Goal: Check status

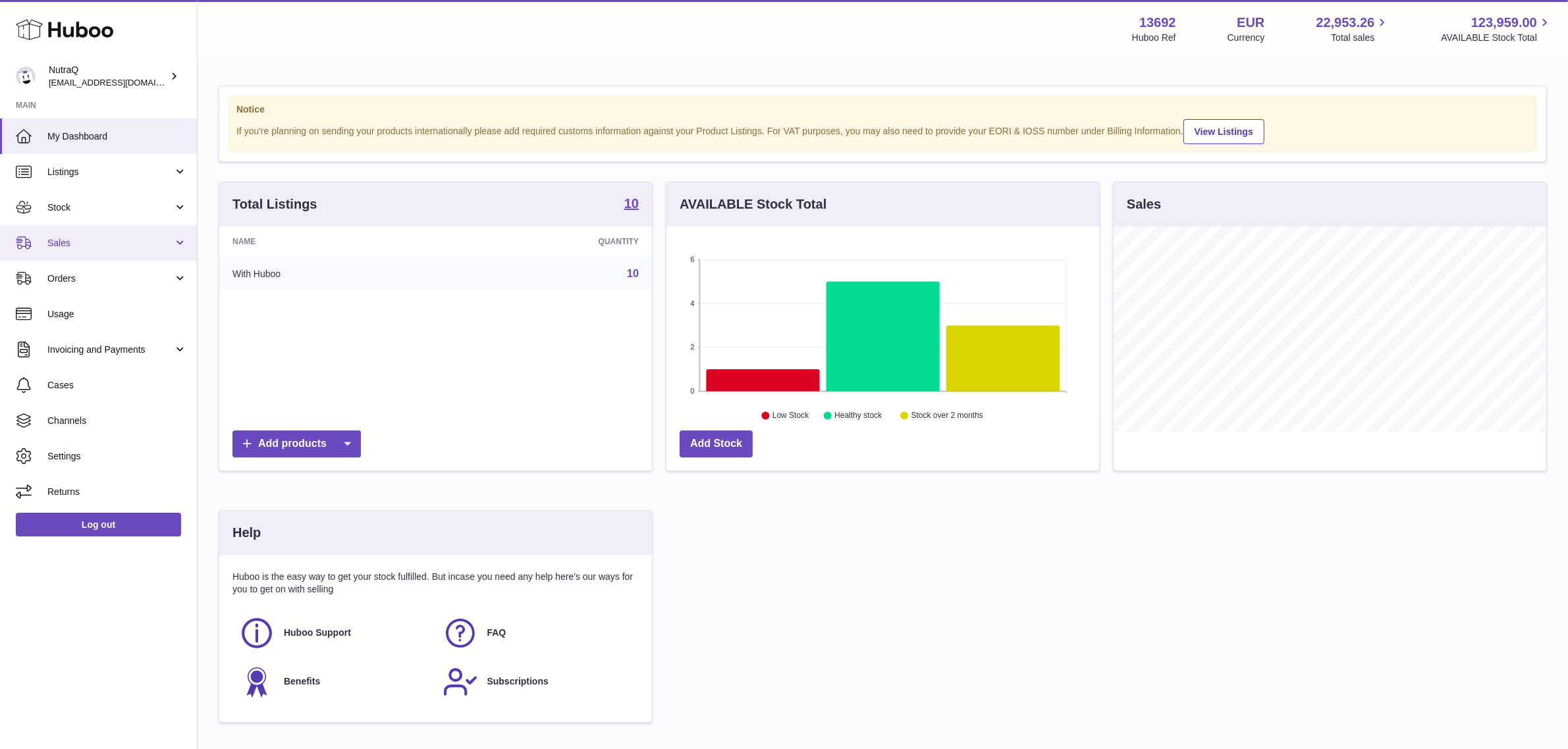
scroll to position [204, 432]
click at [146, 232] on link "Sales" at bounding box center [98, 243] width 197 height 35
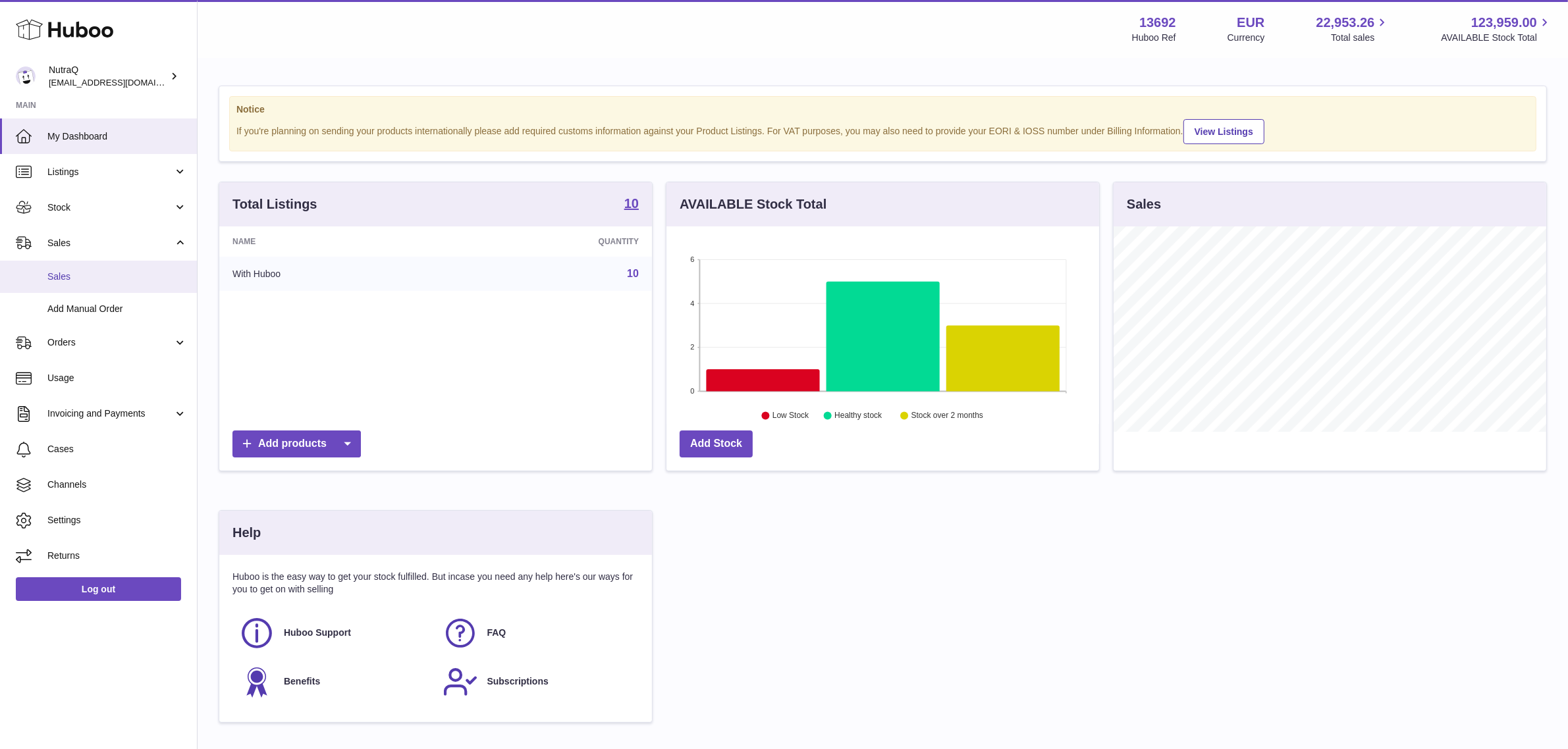
click at [80, 277] on span "Sales" at bounding box center [117, 277] width 139 height 13
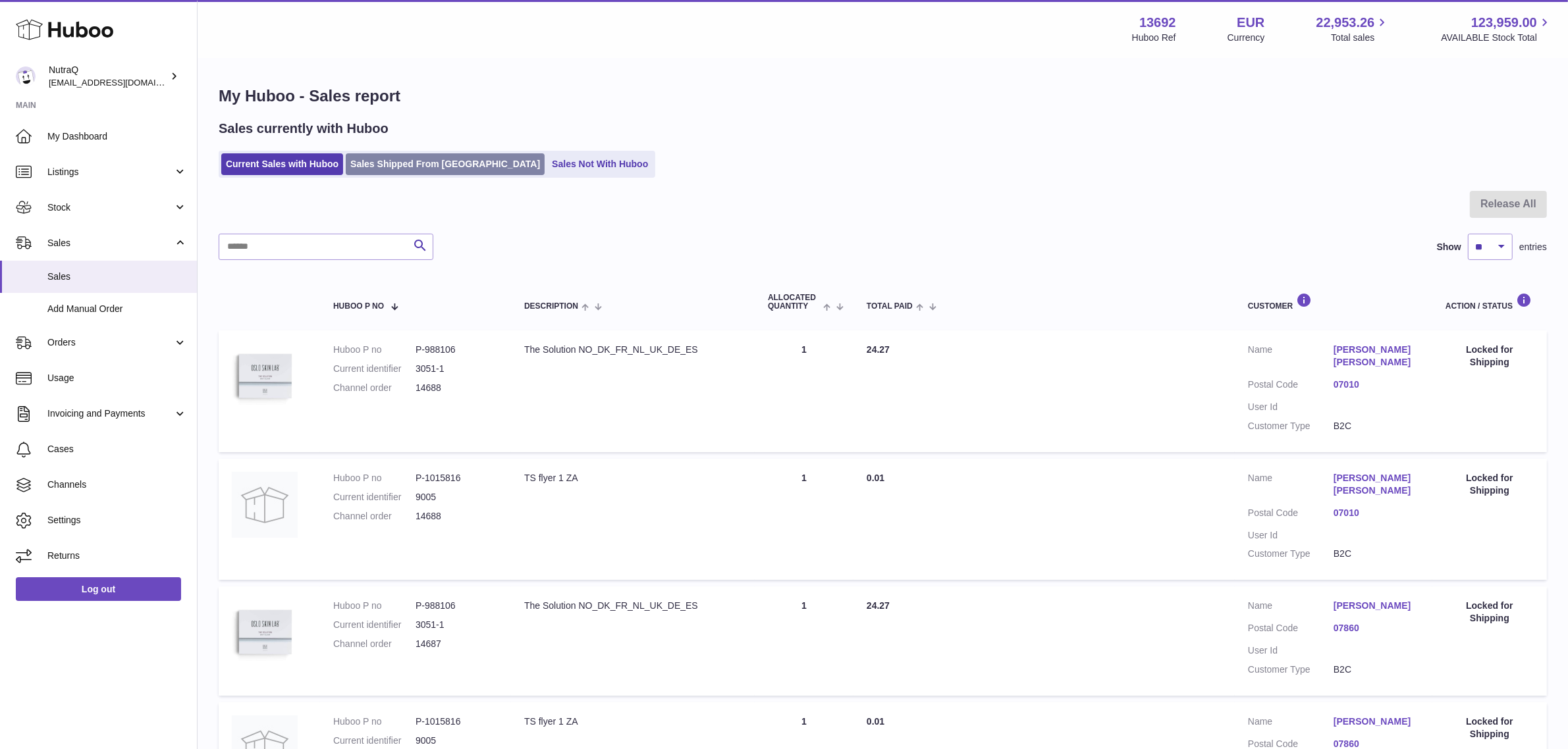
click at [440, 169] on link "Sales Shipped From Huboo" at bounding box center [445, 164] width 199 height 22
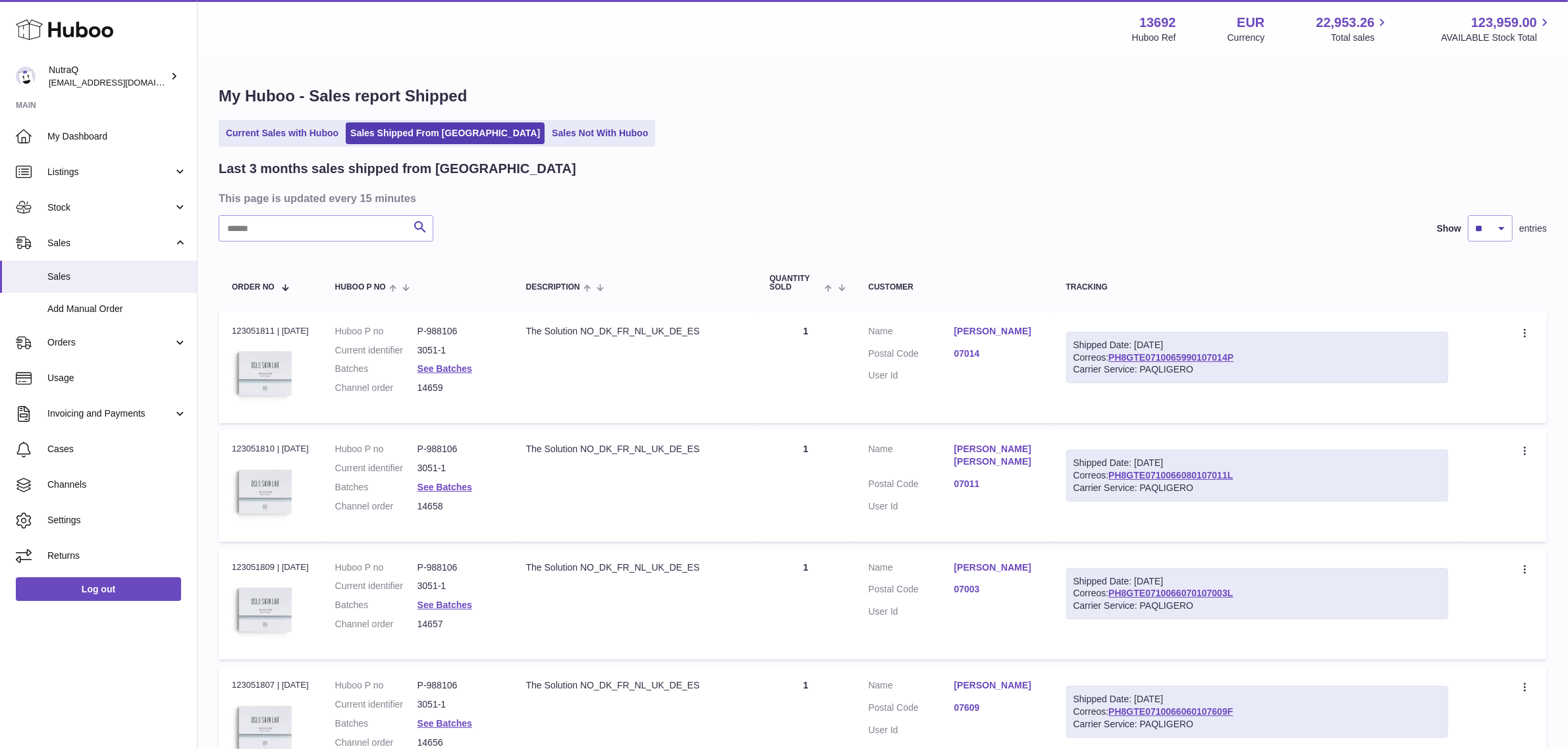
click at [336, 232] on input "text" at bounding box center [325, 228] width 214 height 26
paste input "**********"
type input "**********"
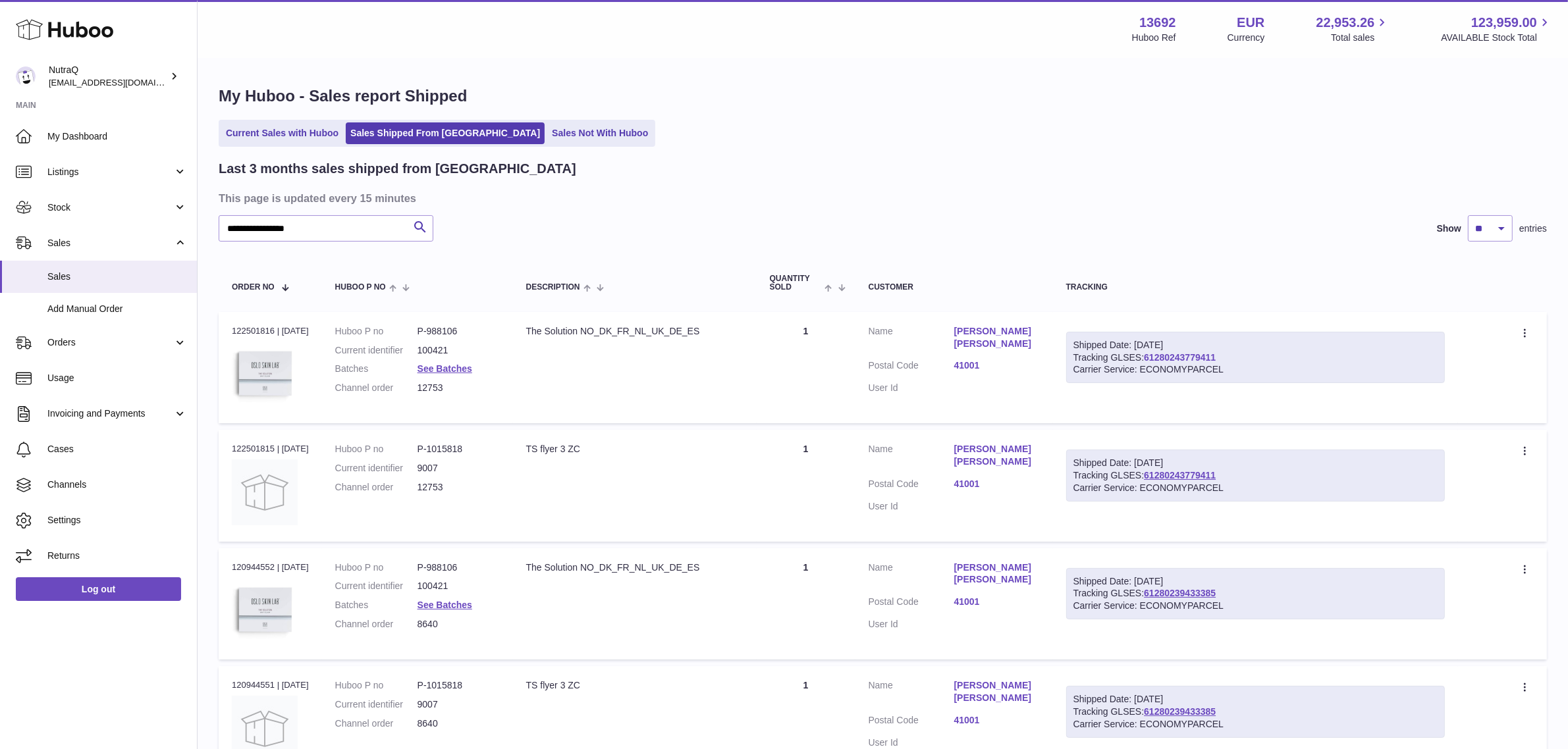
drag, startPoint x: 1239, startPoint y: 356, endPoint x: 1153, endPoint y: 357, distance: 86.0
click at [1153, 357] on div "Shipped Date: [DATE] Tracking GLSES: 61280243779411 Carrier Service: ECONOMYPAR…" at bounding box center [1255, 358] width 379 height 52
copy link "61280243779411"
click at [1193, 357] on link "61280243779411" at bounding box center [1179, 357] width 71 height 11
